Goal: Information Seeking & Learning: Check status

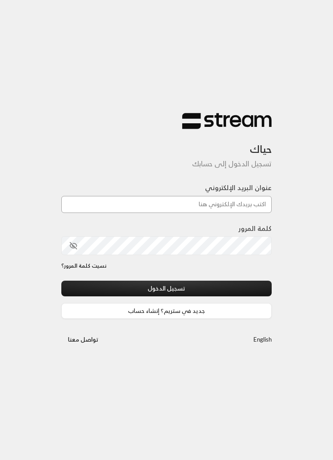
click at [251, 209] on input "عنوان البريد الإلكتروني" at bounding box center [166, 204] width 211 height 17
type input "[EMAIL_ADDRESS][DOMAIN_NAME]"
click at [167, 289] on button "تسجيل الدخول" at bounding box center [166, 288] width 211 height 16
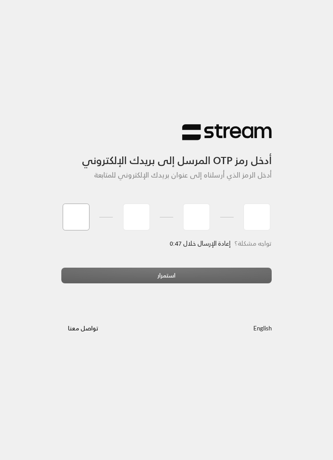
type input "4"
type input "2"
type input "9"
type input "4"
click at [187, 275] on div "استمرار" at bounding box center [166, 278] width 211 height 22
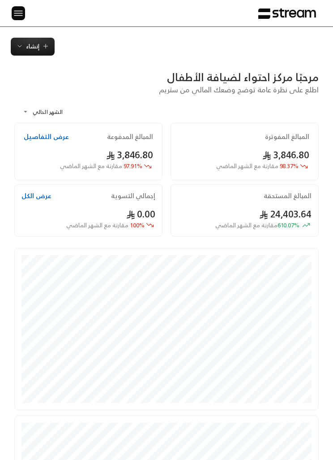
click at [12, 18] on button at bounding box center [18, 13] width 13 height 14
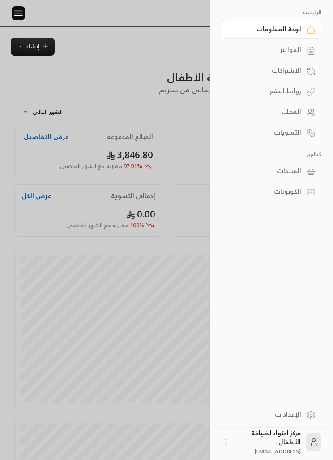
click at [297, 48] on div "الفواتير" at bounding box center [267, 49] width 69 height 9
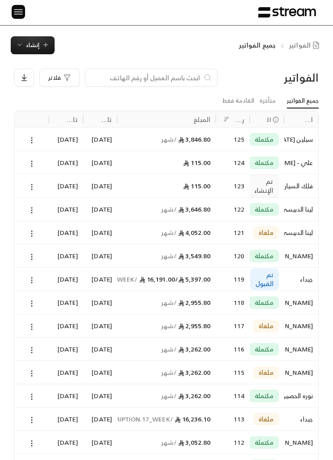
scroll to position [1, 0]
click at [14, 21] on div at bounding box center [18, 12] width 13 height 26
click at [13, 21] on div at bounding box center [18, 12] width 13 height 26
click at [17, 8] on img at bounding box center [18, 12] width 11 height 11
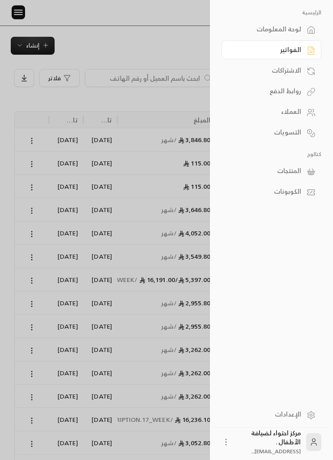
click at [263, 65] on link "الاشتراكات" at bounding box center [272, 70] width 100 height 19
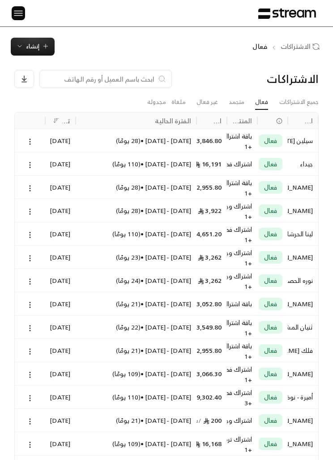
click at [332, 455] on div "الاشتراكات جميع الاشتراكات فعال متجمد غير فعال ملغاة مجدولة اسم العميل الحالة ا…" at bounding box center [166, 357] width 333 height 603
click at [162, 347] on div "[DATE] - [DATE] • ( 21 يومًا )" at bounding box center [136, 350] width 110 height 23
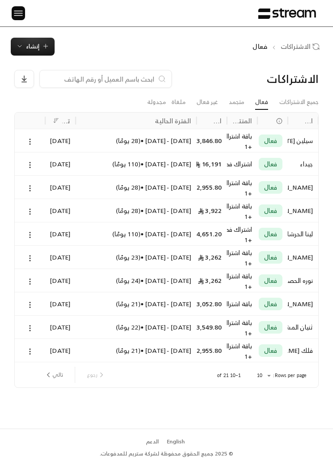
click at [74, 299] on div "[DATE]" at bounding box center [60, 303] width 30 height 23
click at [54, 374] on button "تالي" at bounding box center [54, 374] width 26 height 15
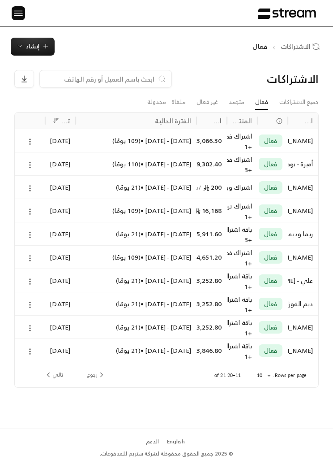
click at [37, 228] on div at bounding box center [30, 233] width 20 height 23
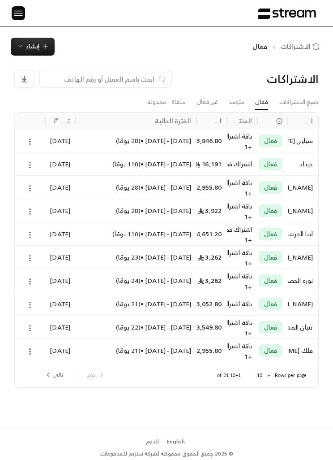
click at [31, 280] on icon at bounding box center [30, 281] width 8 height 8
click at [228, 276] on div at bounding box center [166, 230] width 333 height 460
click at [241, 282] on div "باقة اشتراك شهر من الساعه 7:00 إلى 2:00... +1 more" at bounding box center [243, 290] width 20 height 43
click at [133, 69] on div "الاشتراكات جميع الاشتراكات فعال متجمد غير فعال ملغاة مجدولة اسم العميل الحالة ا…" at bounding box center [166, 242] width 333 height 373
click at [128, 75] on input at bounding box center [99, 79] width 109 height 10
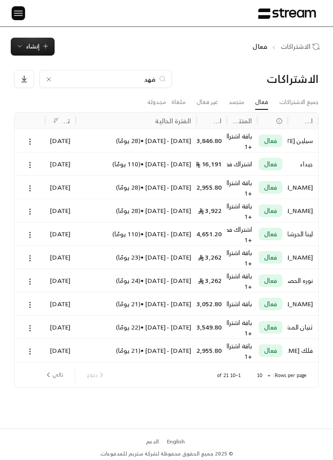
type input "فهد"
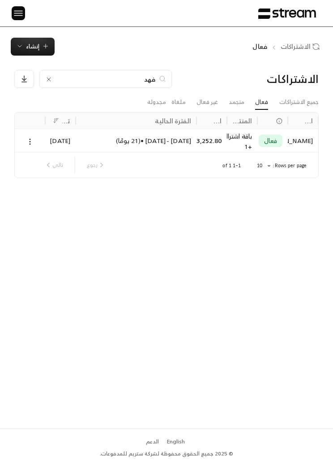
click at [293, 135] on div "[PERSON_NAME]" at bounding box center [303, 140] width 20 height 23
click at [129, 83] on input "فهد" at bounding box center [105, 79] width 99 height 10
click at [149, 80] on input "فهد" at bounding box center [105, 79] width 99 height 10
click at [148, 80] on input "فهد" at bounding box center [105, 79] width 99 height 10
click at [155, 77] on input "فهد" at bounding box center [105, 79] width 99 height 10
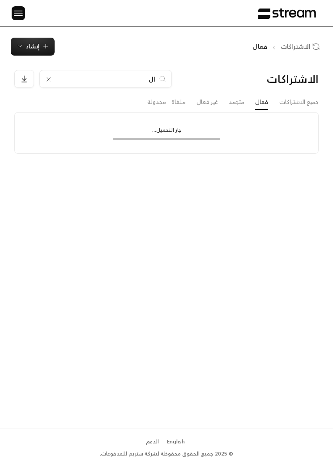
type input "ا"
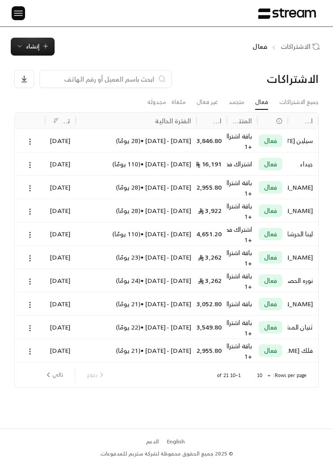
click at [33, 183] on button at bounding box center [30, 188] width 10 height 10
click at [288, 178] on div at bounding box center [166, 230] width 333 height 460
click at [233, 185] on div "باقة اشتراك شهر من الساعه 7:00 إلى 2:00..." at bounding box center [243, 183] width 20 height 10
